Goal: Check status: Check status

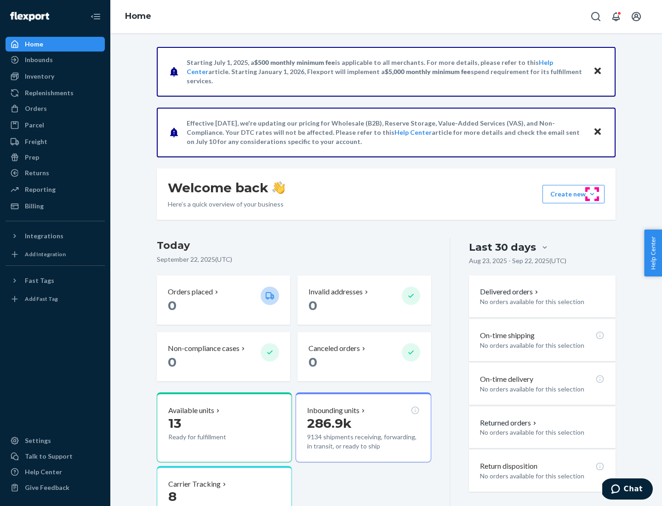
click at [592, 194] on button "Create new Create new inbound Create new order Create new product" at bounding box center [574, 194] width 62 height 18
click at [38, 60] on div "Inbounds" at bounding box center [39, 59] width 28 height 9
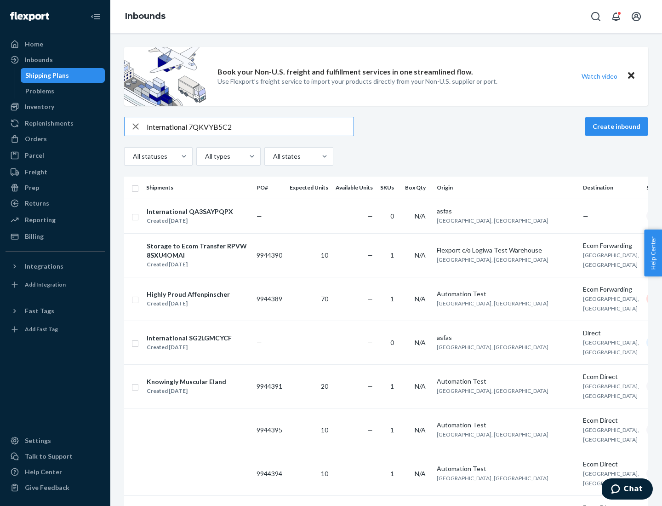
type input "International 7QKVYB5C29"
click at [204, 216] on div "Created [DATE]" at bounding box center [190, 220] width 86 height 9
